Goal: Transaction & Acquisition: Purchase product/service

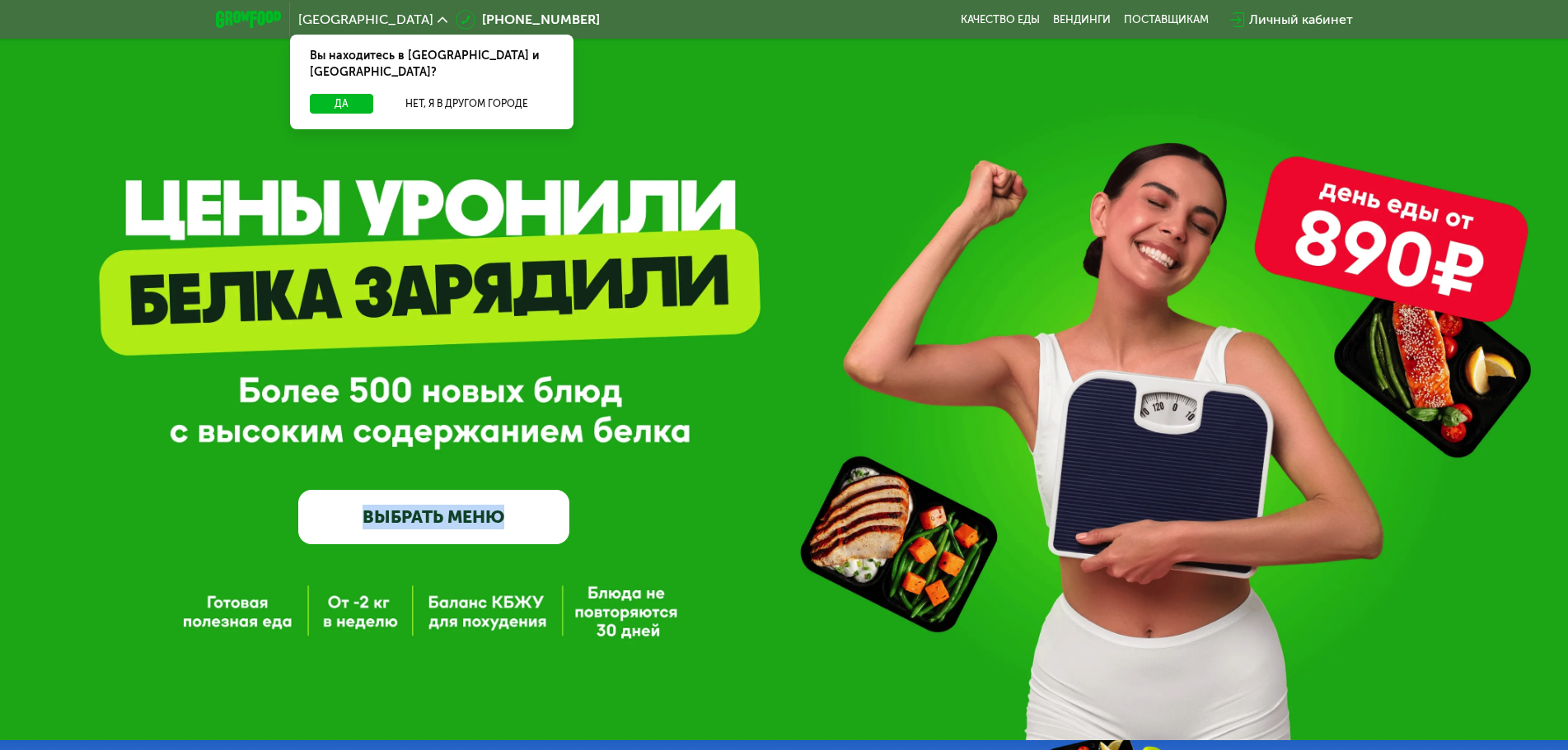
drag, startPoint x: 693, startPoint y: 440, endPoint x: 261, endPoint y: 390, distance: 434.9
click at [260, 390] on div "GrowFood — доставка правильного питания ВЫБРАТЬ МЕНЮ" at bounding box center [784, 397] width 1568 height 294
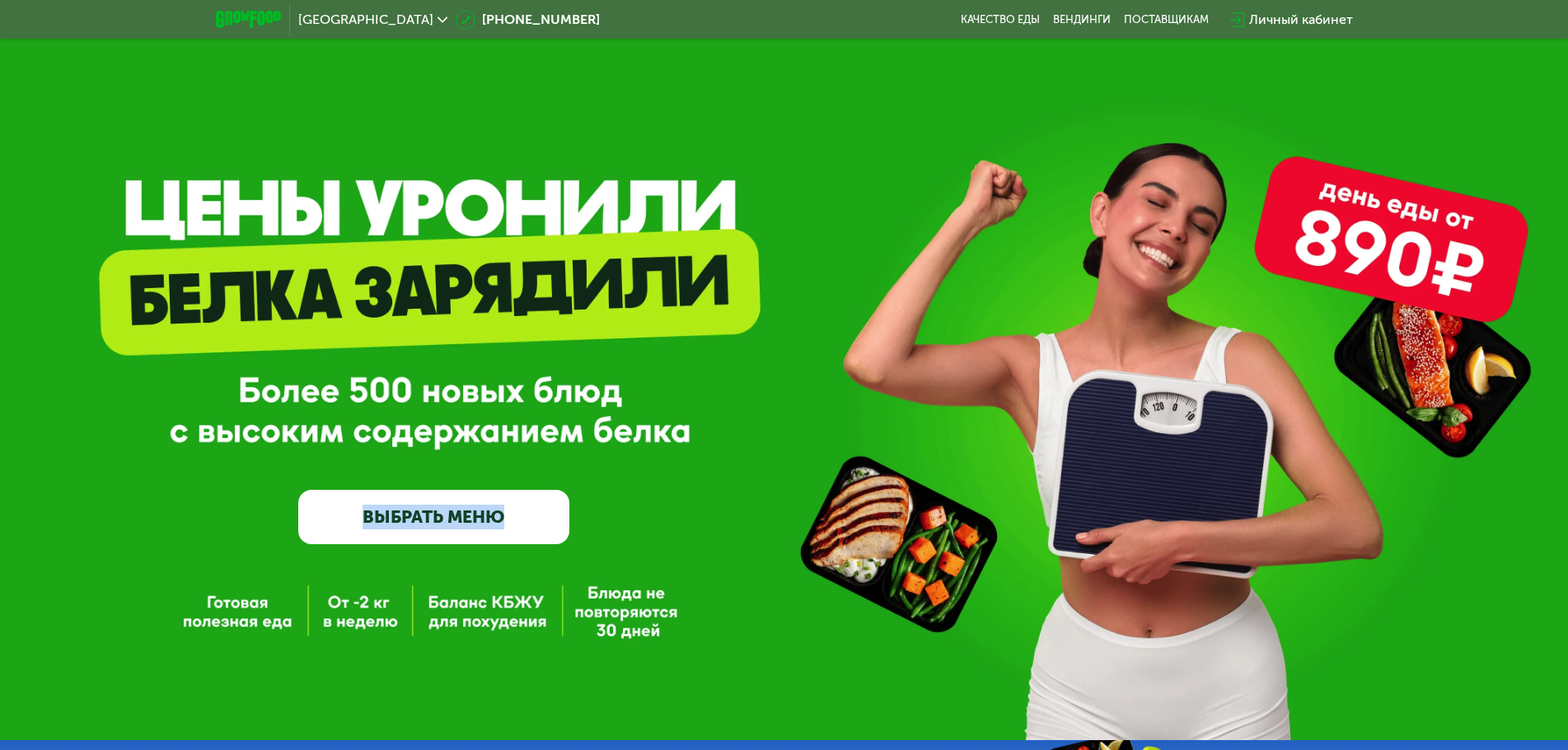
click at [242, 390] on div "GrowFood — доставка правильного питания ВЫБРАТЬ МЕНЮ" at bounding box center [784, 397] width 1568 height 294
drag, startPoint x: 230, startPoint y: 392, endPoint x: 348, endPoint y: 412, distance: 119.7
click at [348, 412] on div "GrowFood — доставка правильного питания ВЫБРАТЬ МЕНЮ" at bounding box center [784, 397] width 1568 height 294
drag, startPoint x: 345, startPoint y: 409, endPoint x: 397, endPoint y: 401, distance: 52.6
click at [397, 401] on div "GrowFood — доставка правильного питания ВЫБРАТЬ МЕНЮ" at bounding box center [434, 397] width 271 height 294
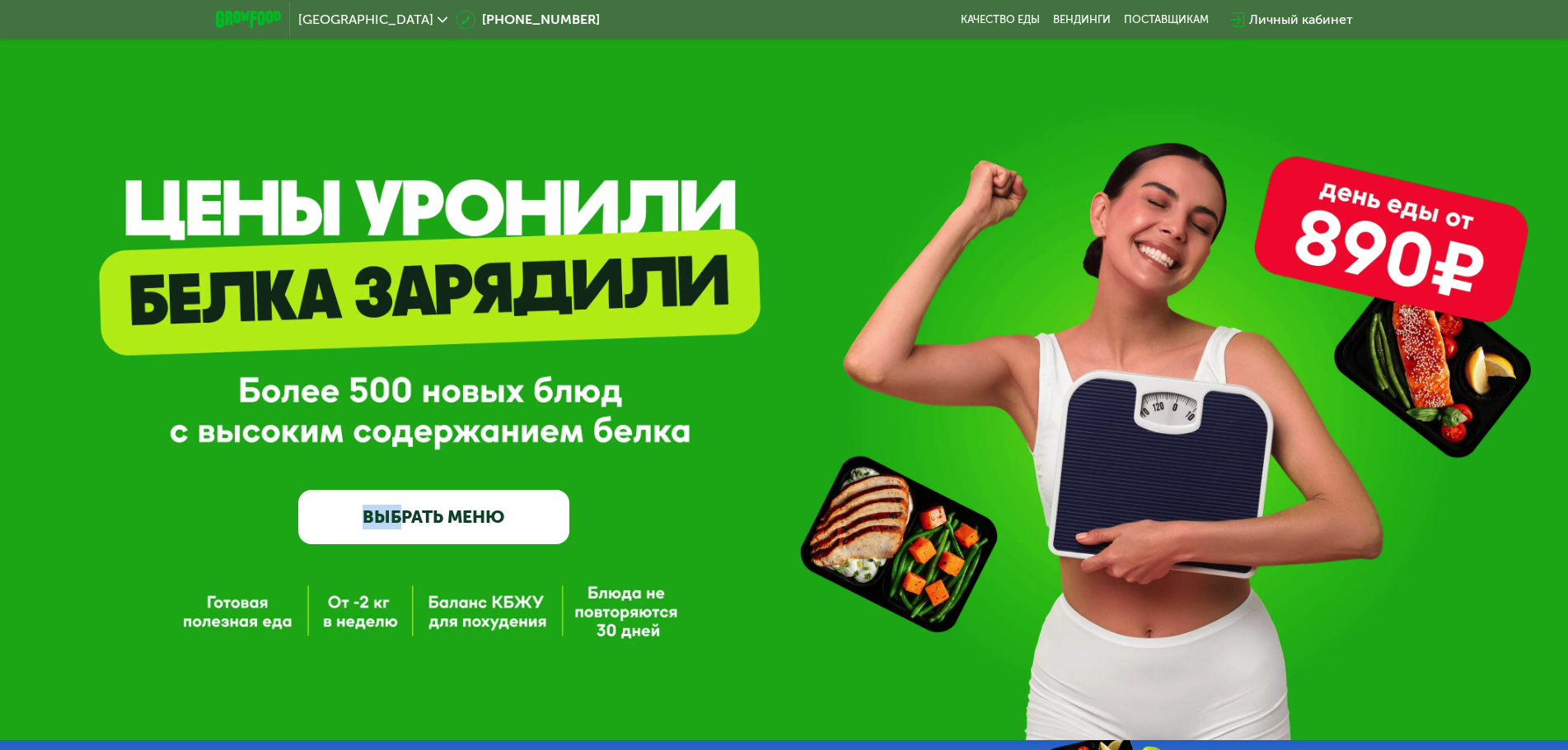
click at [384, 393] on div "GrowFood — доставка правильного питания ВЫБРАТЬ МЕНЮ" at bounding box center [434, 397] width 271 height 294
drag, startPoint x: 163, startPoint y: 212, endPoint x: 415, endPoint y: 225, distance: 252.3
click at [415, 225] on div "GrowFood — доставка правильного питания ВЫБРАТЬ МЕНЮ" at bounding box center [784, 370] width 1568 height 741
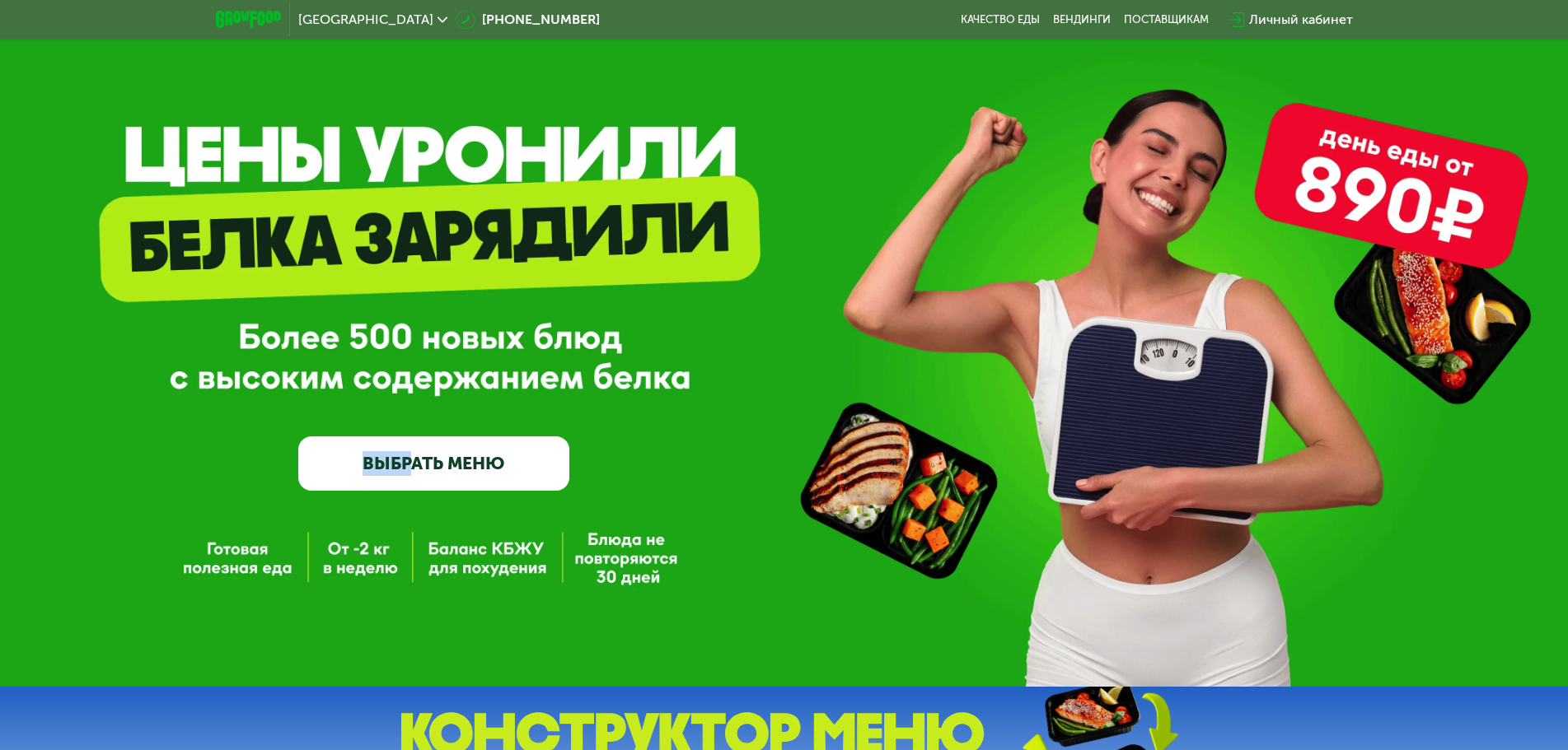
scroll to position [82, 0]
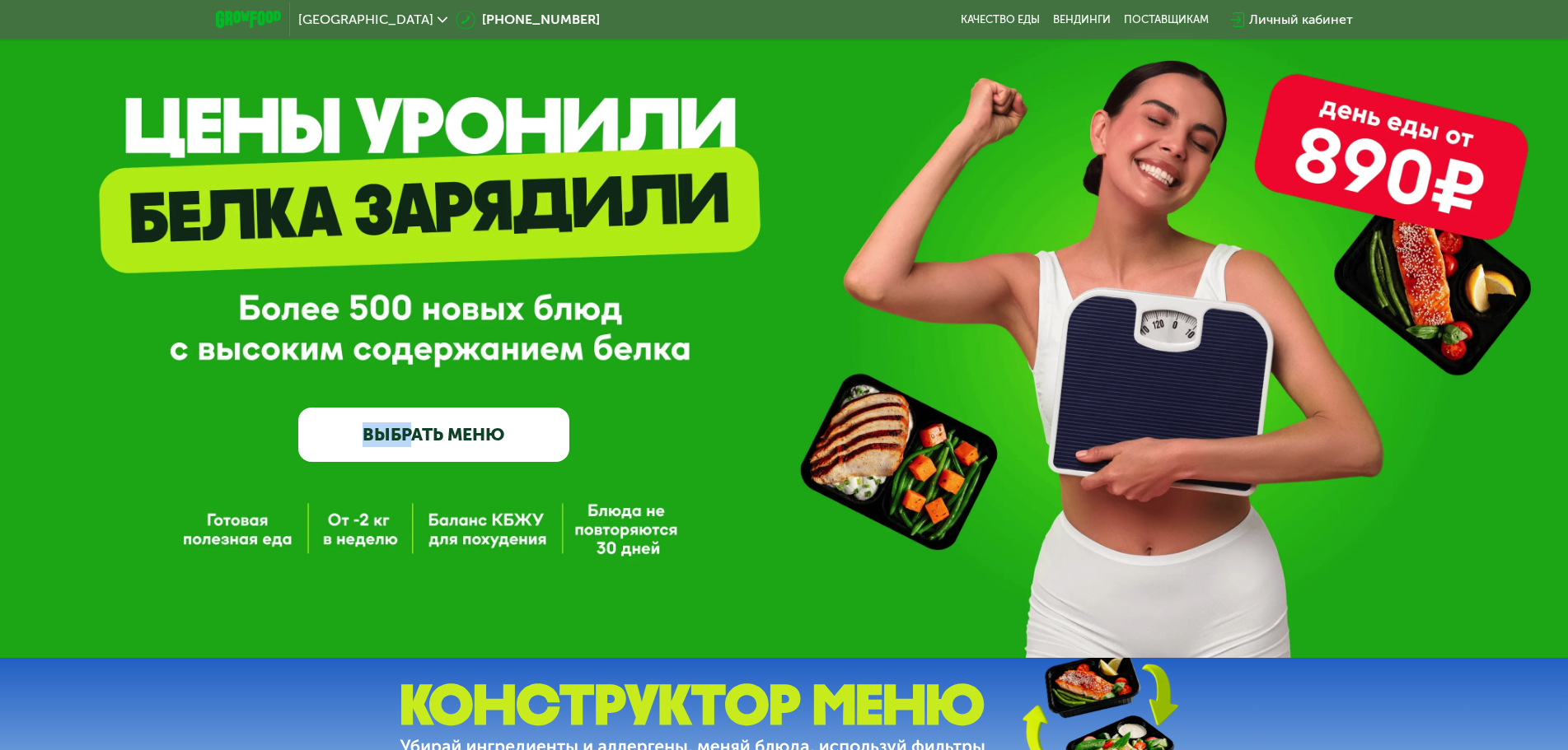
click at [266, 25] on img at bounding box center [249, 19] width 65 height 18
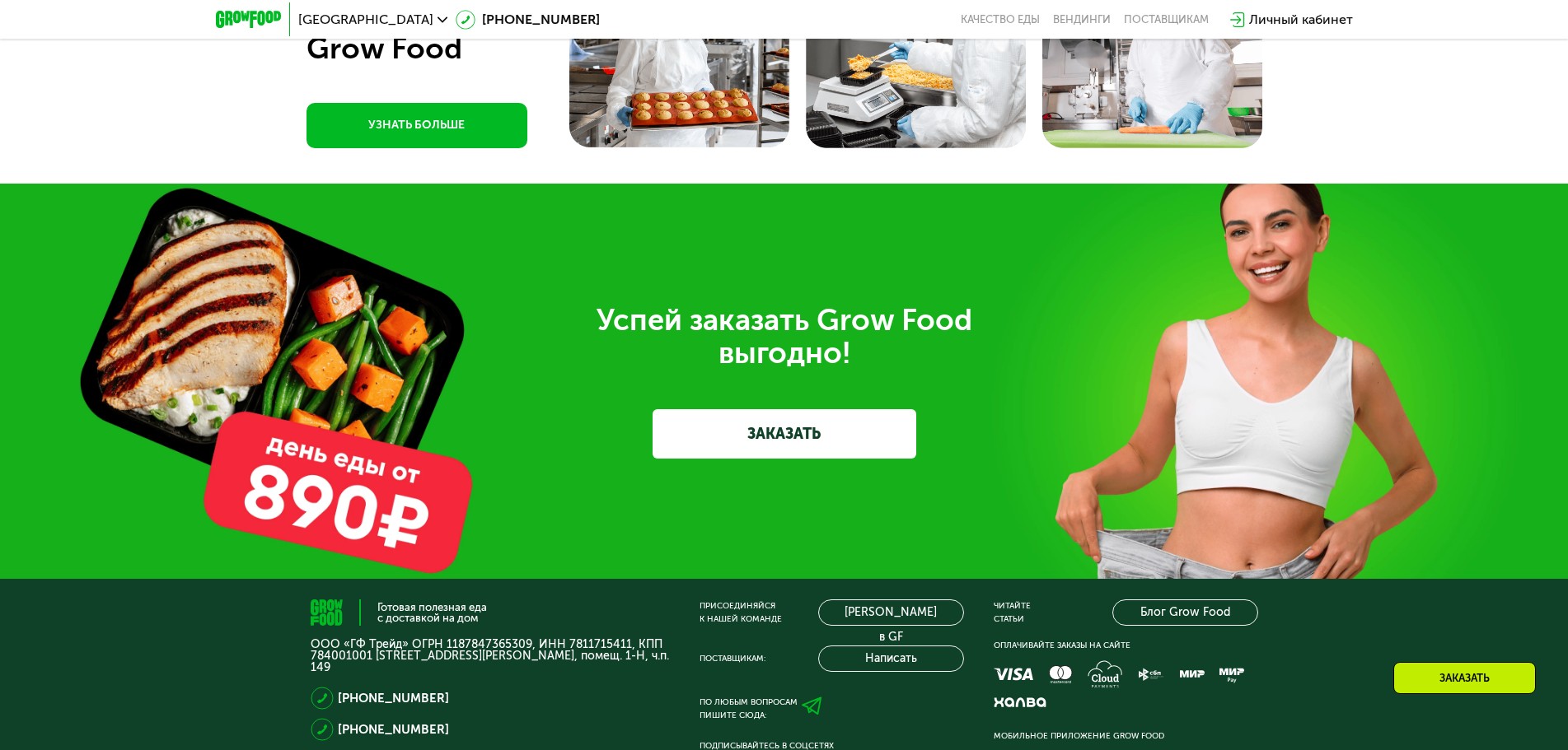
scroll to position [4688, 0]
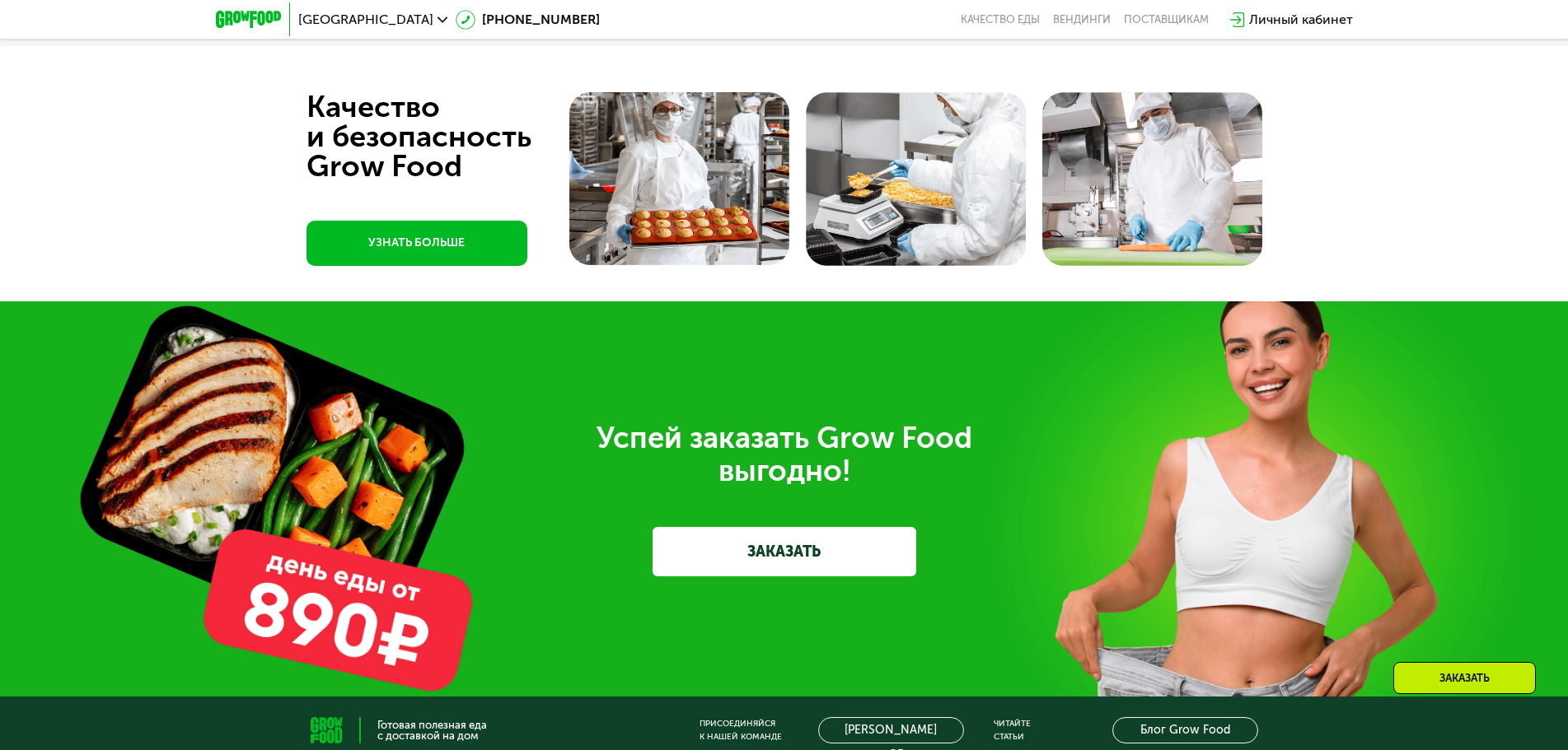
click at [405, 266] on link "УЗНАТЬ БОЛЬШЕ" at bounding box center [417, 244] width 221 height 45
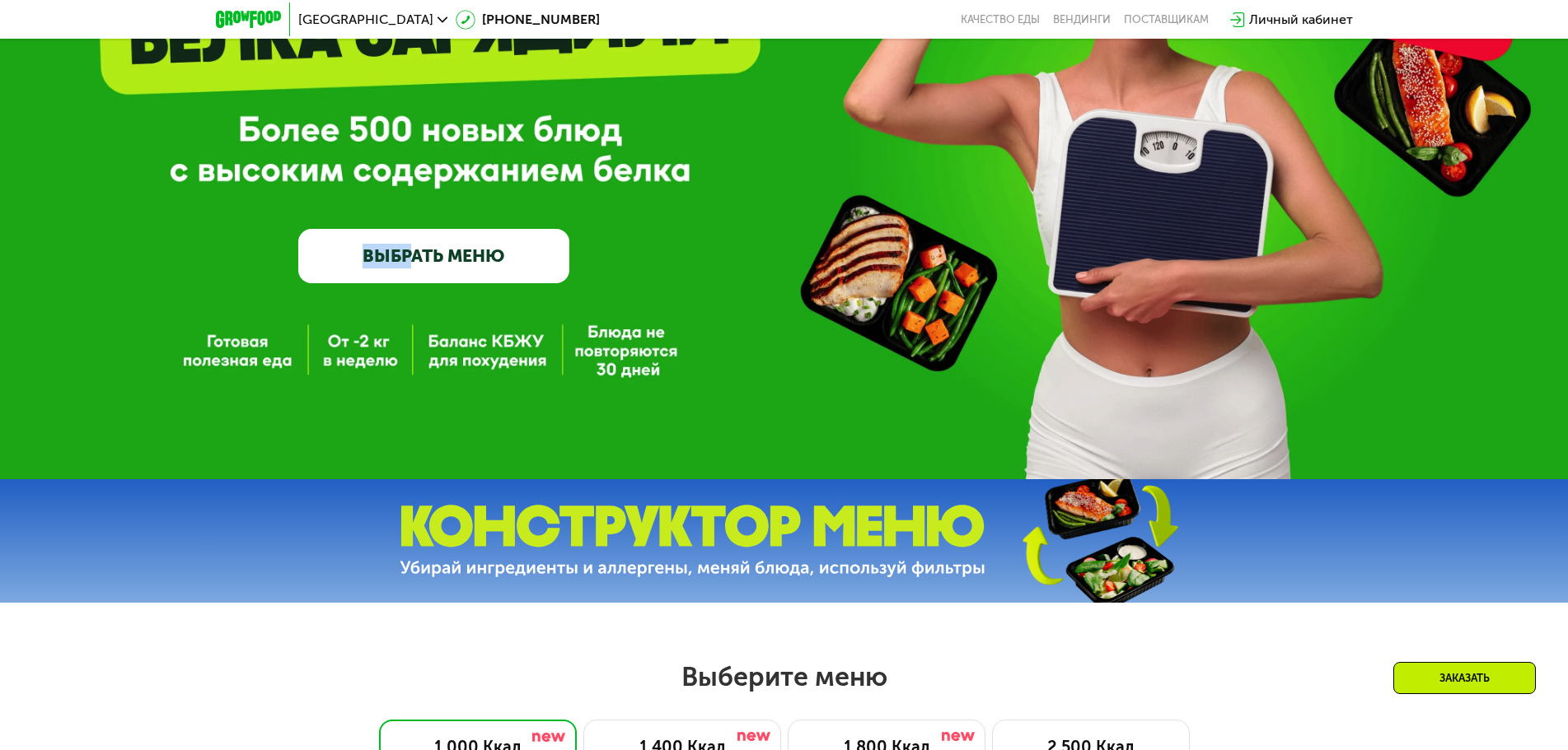
scroll to position [0, 0]
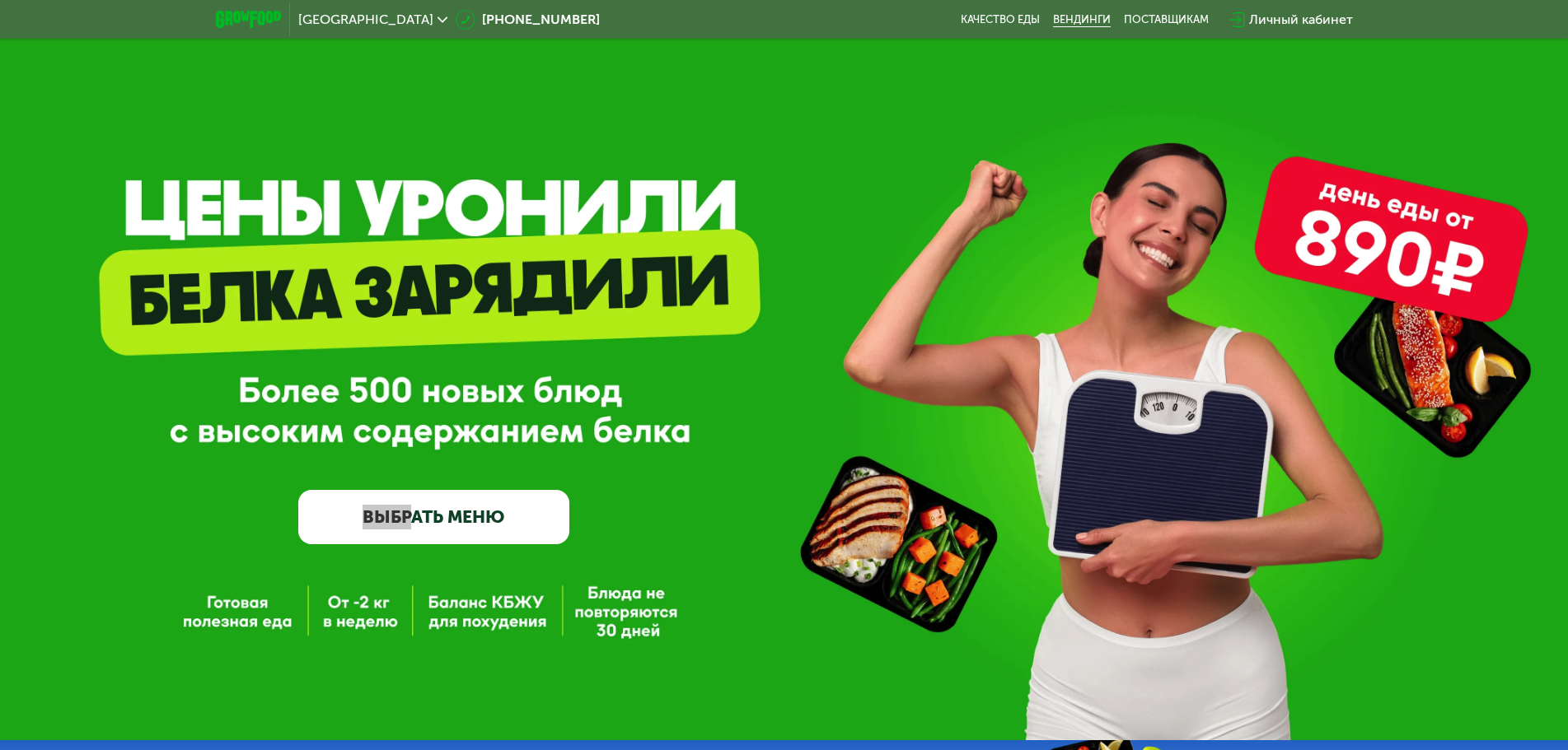
click at [1088, 19] on link "Вендинги" at bounding box center [1081, 20] width 58 height 13
